Goal: Task Accomplishment & Management: Manage account settings

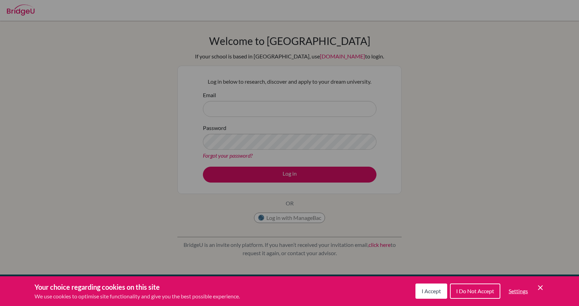
click at [434, 291] on span "I Accept" at bounding box center [431, 290] width 19 height 7
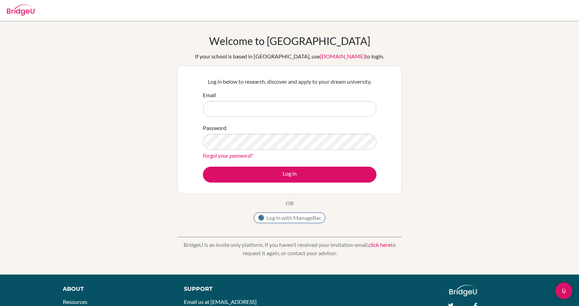
click at [296, 217] on button "Log in with ManageBac" at bounding box center [289, 217] width 71 height 10
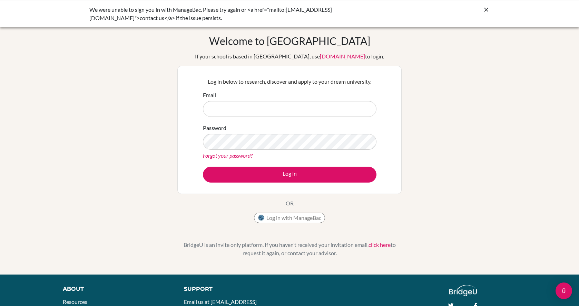
click at [299, 95] on div "Email" at bounding box center [290, 104] width 174 height 26
click at [293, 105] on input "Email" at bounding box center [290, 109] width 174 height 16
type input "[EMAIL_ADDRESS][DOMAIN_NAME]"
click at [239, 156] on link "Forgot your password?" at bounding box center [228, 155] width 50 height 7
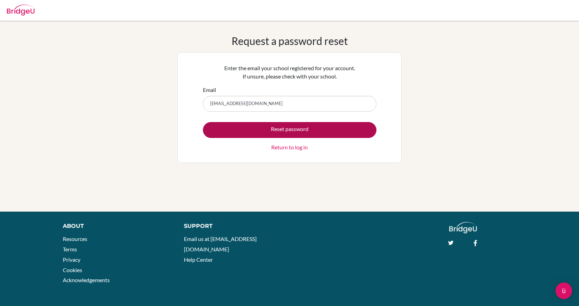
type input "karo.guto@share.efacademy.org"
click at [262, 131] on button "Reset password" at bounding box center [290, 130] width 174 height 16
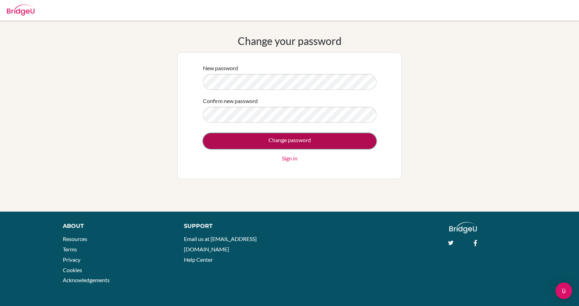
click at [279, 142] on input "Change password" at bounding box center [290, 141] width 174 height 16
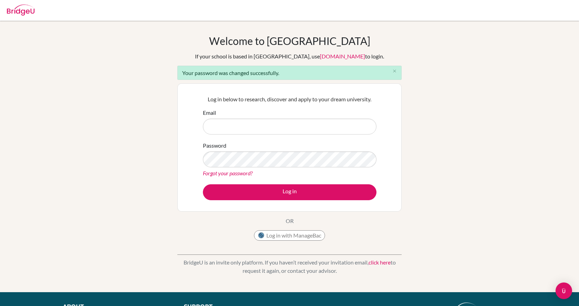
click at [242, 138] on form "Email Password Forgot your password? Log in" at bounding box center [290, 153] width 174 height 91
type input "[EMAIL_ADDRESS][DOMAIN_NAME]"
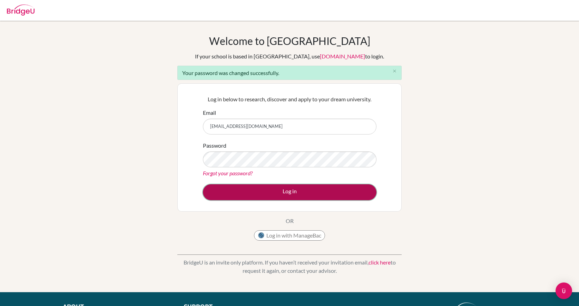
click at [258, 185] on button "Log in" at bounding box center [290, 192] width 174 height 16
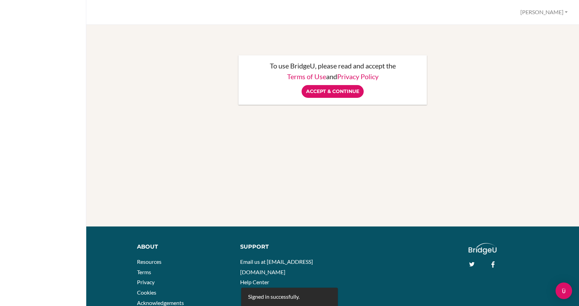
click at [339, 80] on link "Privacy Policy" at bounding box center [357, 76] width 41 height 8
click at [337, 90] on input "Accept & Continue" at bounding box center [333, 91] width 62 height 13
